Goal: Information Seeking & Learning: Stay updated

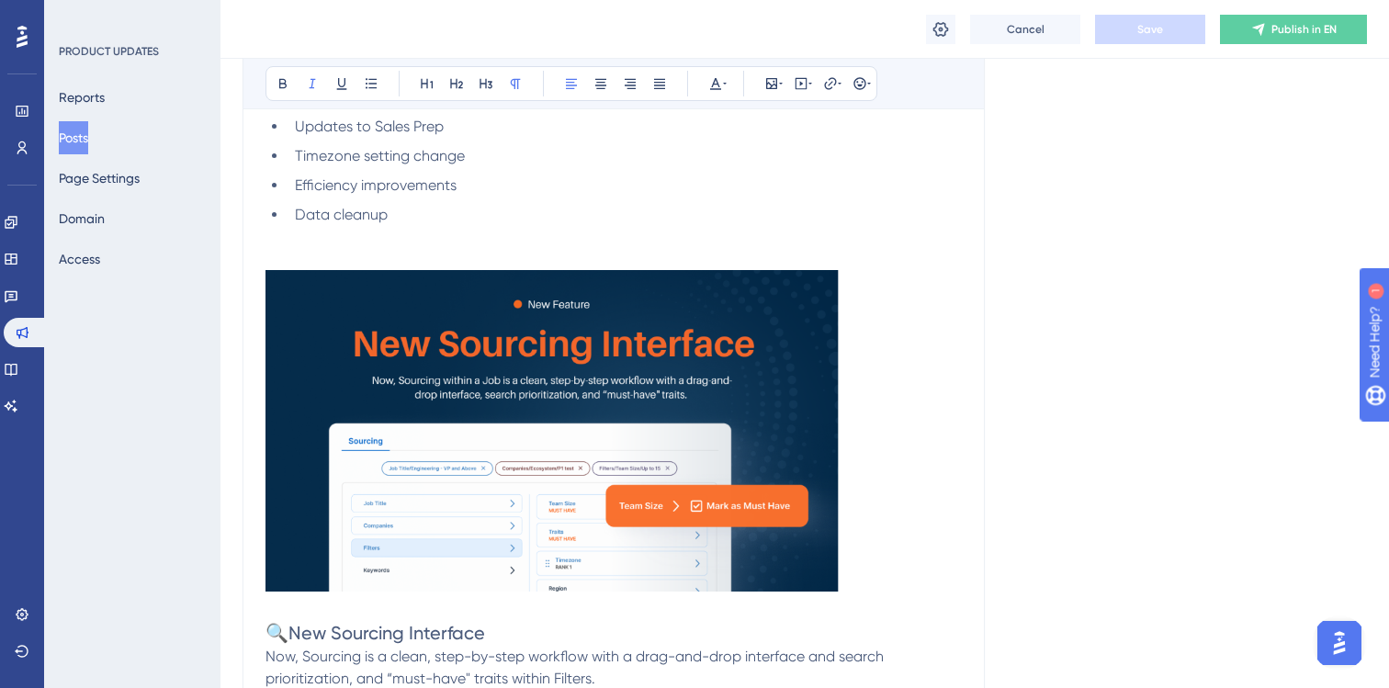
scroll to position [1240, 0]
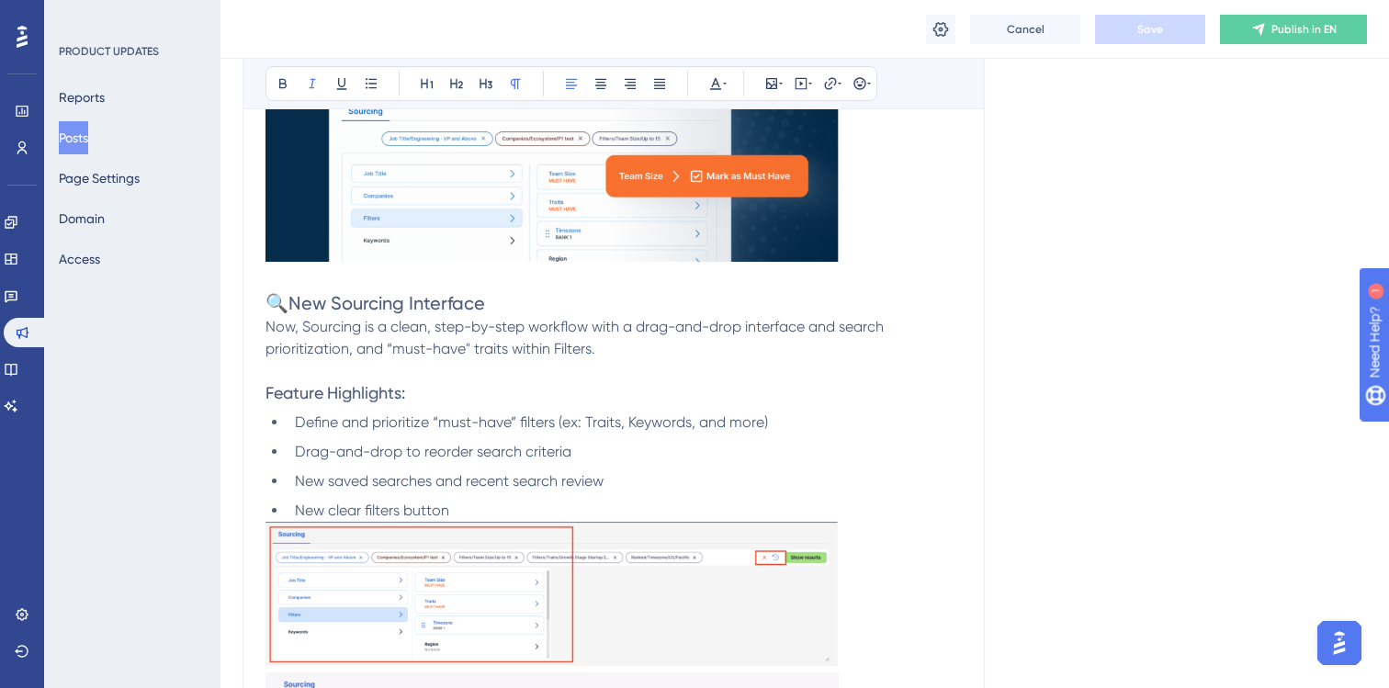
click at [355, 307] on span "🔍New Sourcing Interface" at bounding box center [376, 303] width 220 height 22
click at [447, 309] on span "🔍New Sourcing Interface" at bounding box center [376, 303] width 220 height 22
drag, startPoint x: 478, startPoint y: 309, endPoint x: 283, endPoint y: 297, distance: 195.2
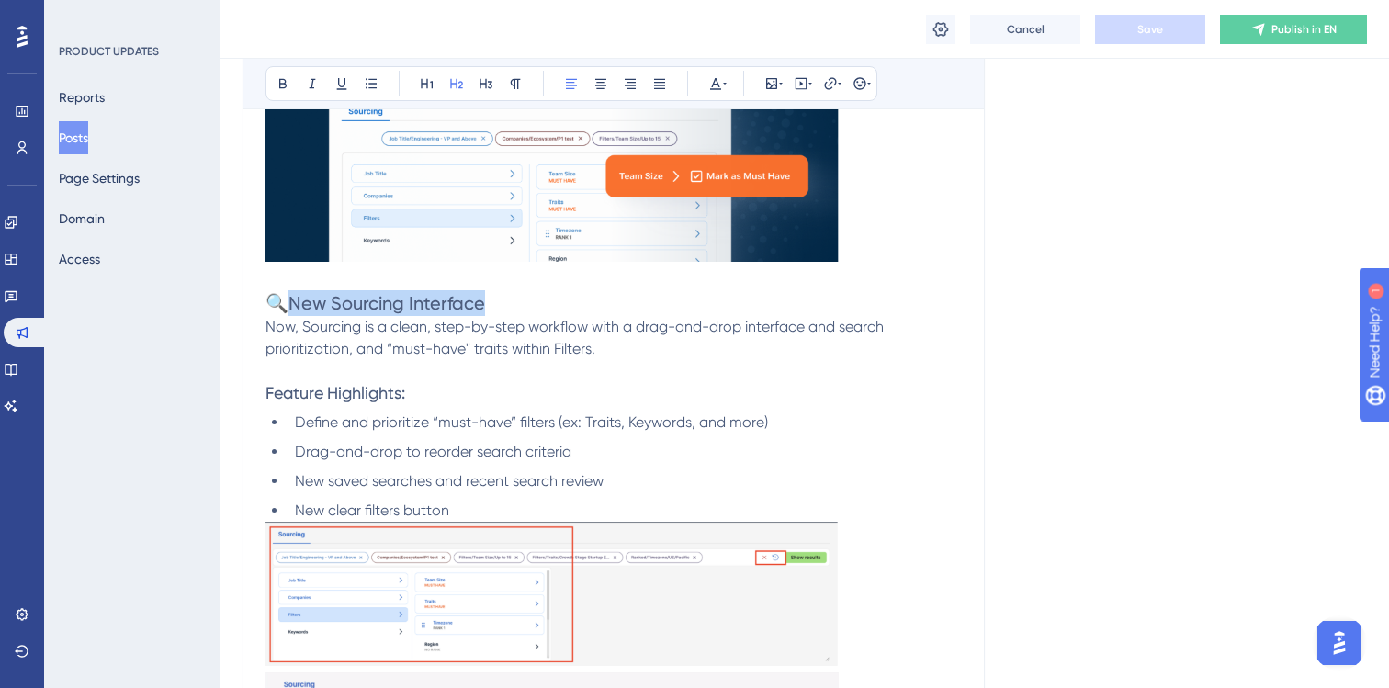
click at [283, 297] on span "🔍New Sourcing Interface" at bounding box center [376, 303] width 220 height 22
copy span "ew Sourcing Interface"
click at [374, 427] on span "Define and prioritize “must-have” filters (ex: Traits, Keywords, and more)" at bounding box center [531, 422] width 473 height 17
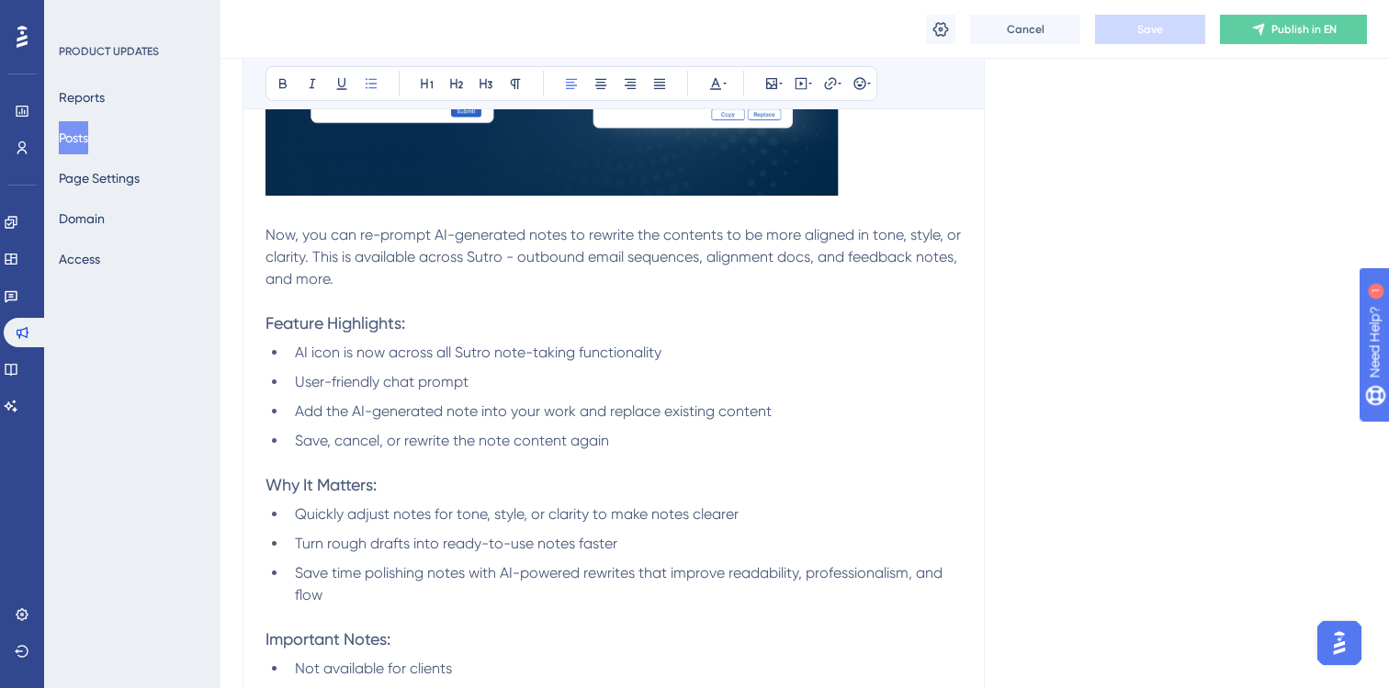
scroll to position [2934, 0]
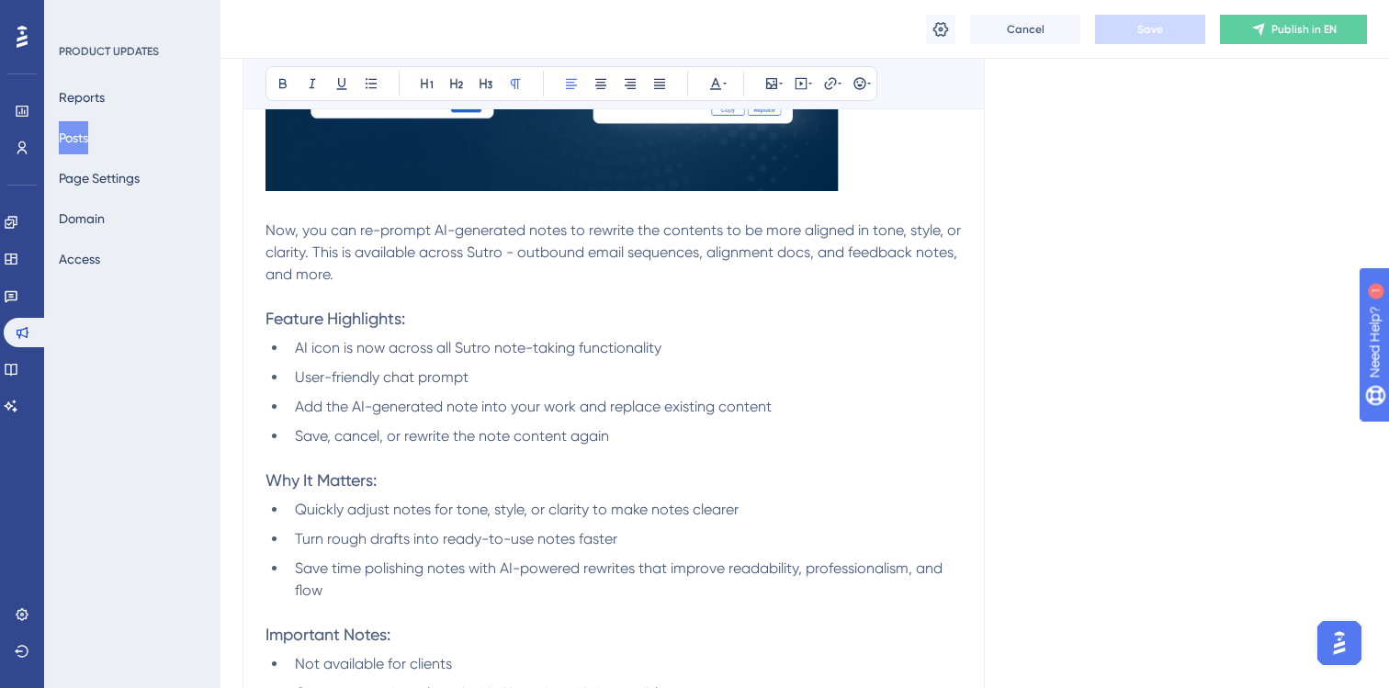
drag, startPoint x: 354, startPoint y: 271, endPoint x: 312, endPoint y: 250, distance: 47.3
click at [312, 249] on p "Now, you can re-prompt AI-generated notes to rewrite the contents to be more al…" at bounding box center [614, 253] width 697 height 66
copy span "This is available across Sutro - outbound email sequences, alignment docs, and …"
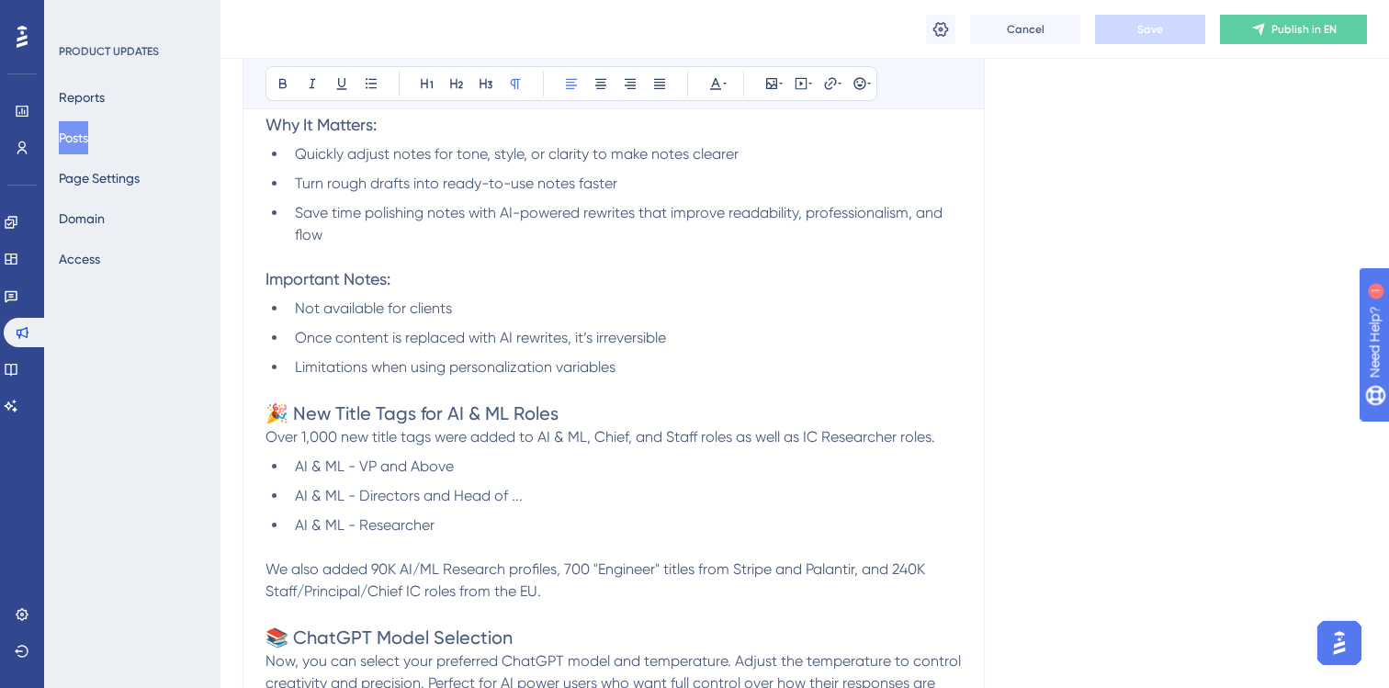
scroll to position [3308, 0]
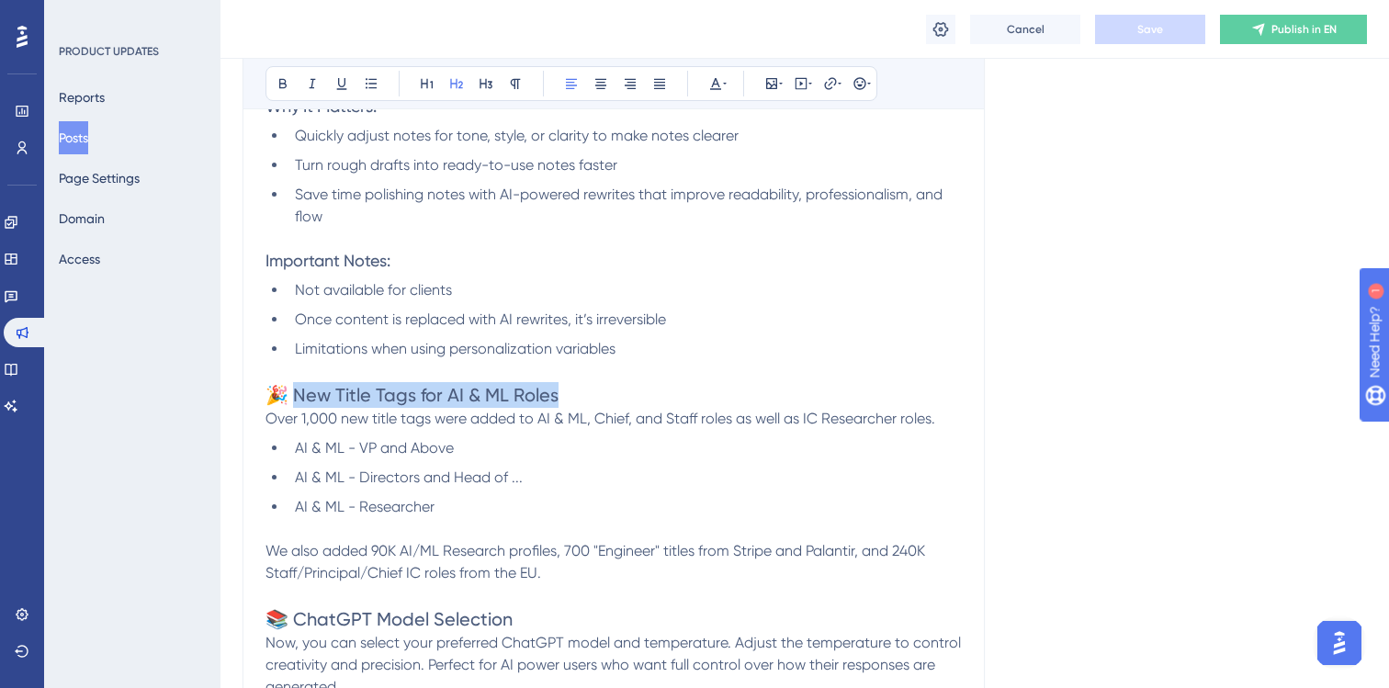
drag, startPoint x: 550, startPoint y: 390, endPoint x: 292, endPoint y: 390, distance: 258.2
click at [292, 390] on span "🎉 New Title Tags for AI & ML Roles" at bounding box center [412, 395] width 293 height 22
copy span "ew Title Tags for AI & ML Roles"
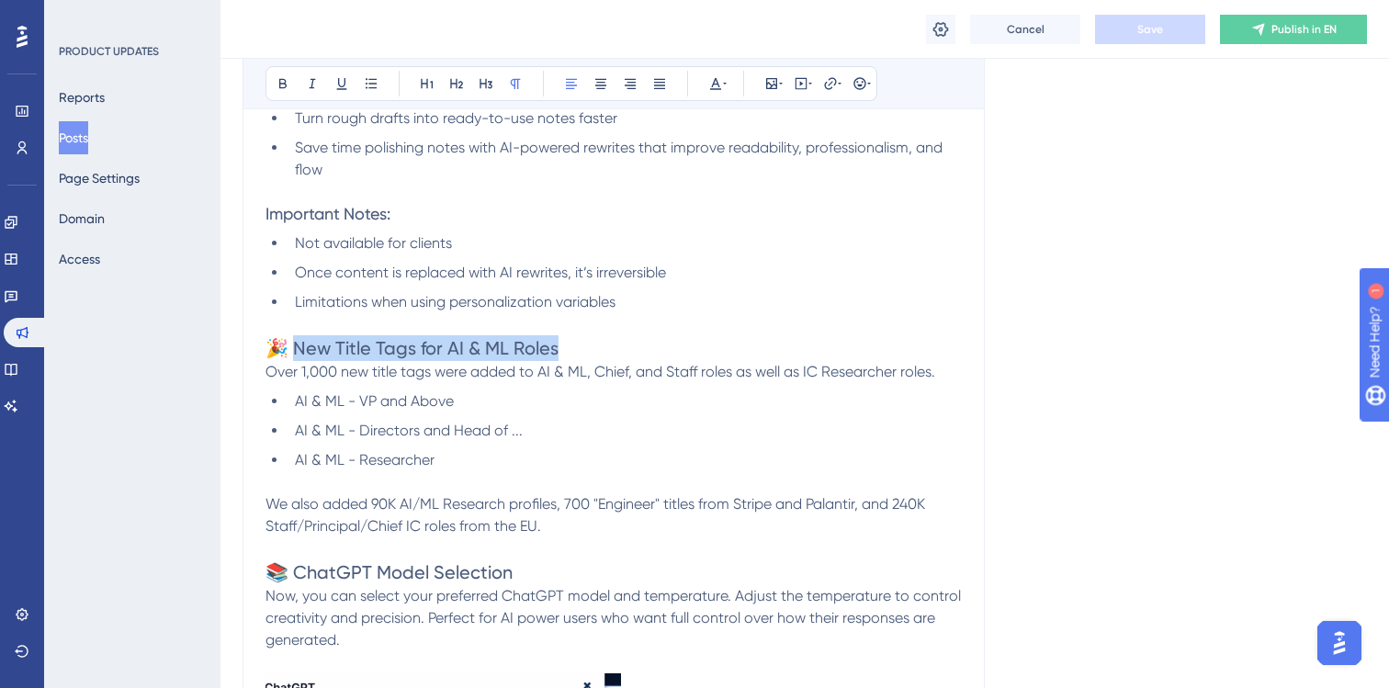
drag, startPoint x: 549, startPoint y: 524, endPoint x: 262, endPoint y: 374, distance: 323.5
copy div "Over 1,000 new title tags were added to AI & ML, Chief, and Staff roles as well…"
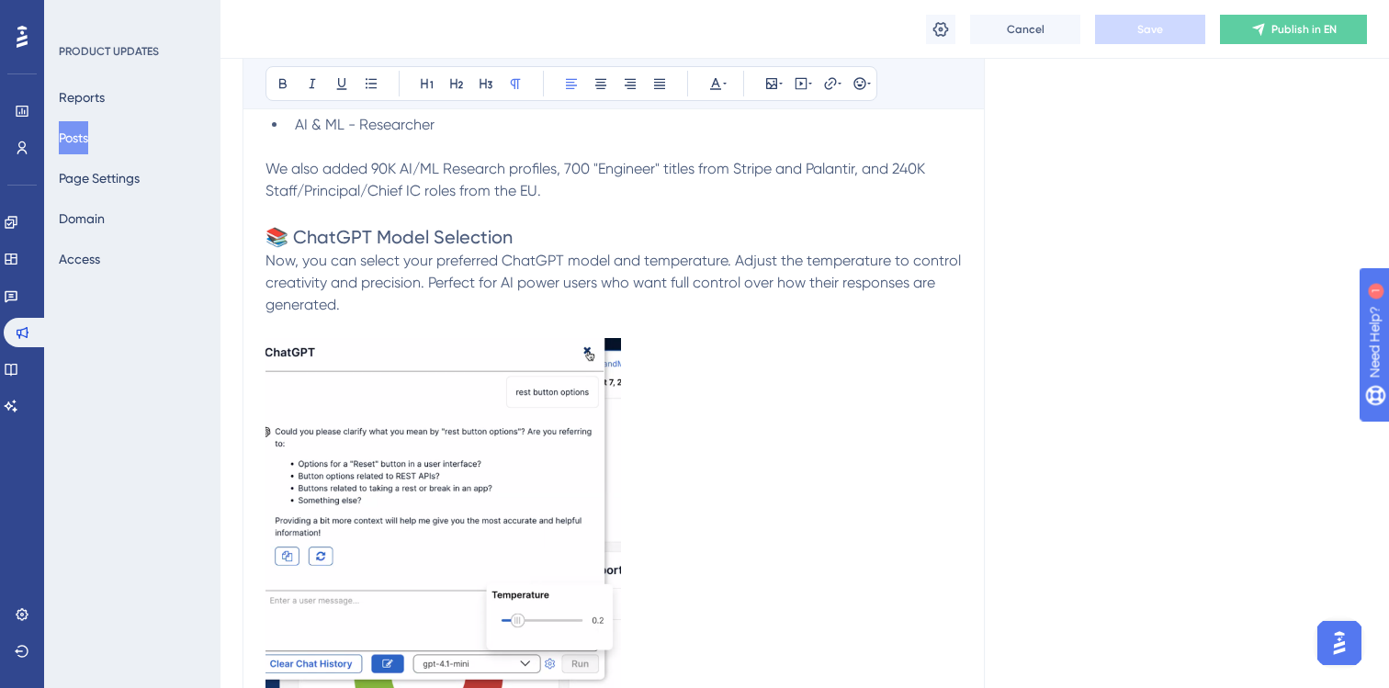
scroll to position [3693, 0]
drag, startPoint x: 521, startPoint y: 232, endPoint x: 293, endPoint y: 226, distance: 228.0
click at [293, 226] on h2 "📚 ChatGPT Model Selection" at bounding box center [614, 234] width 697 height 26
copy span "hatGPT Model Selection"
